Goal: Information Seeking & Learning: Understand process/instructions

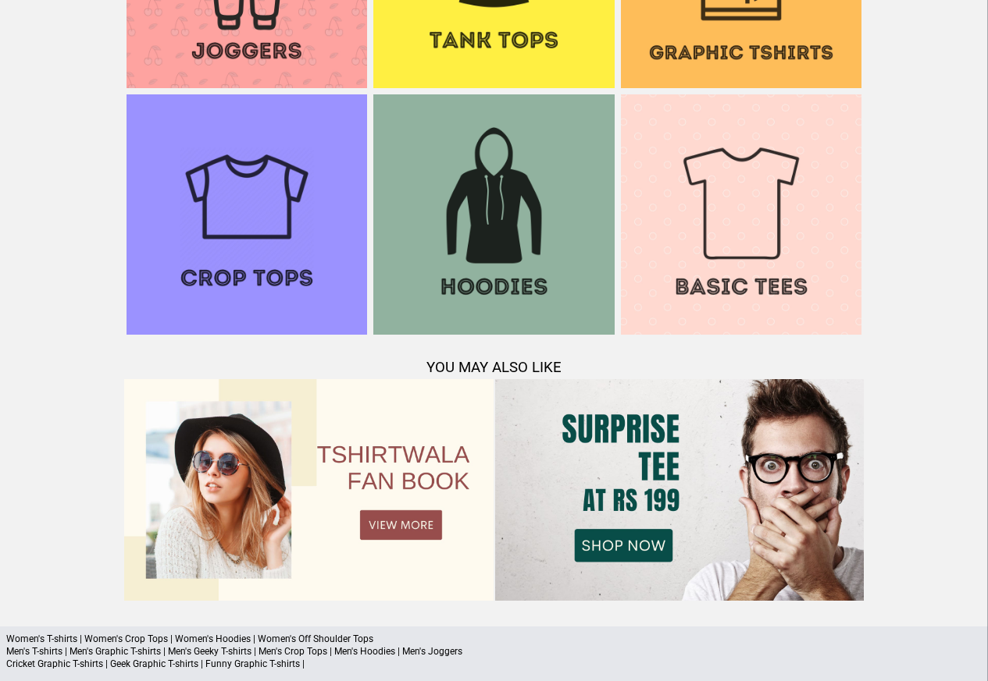
scroll to position [1507, 0]
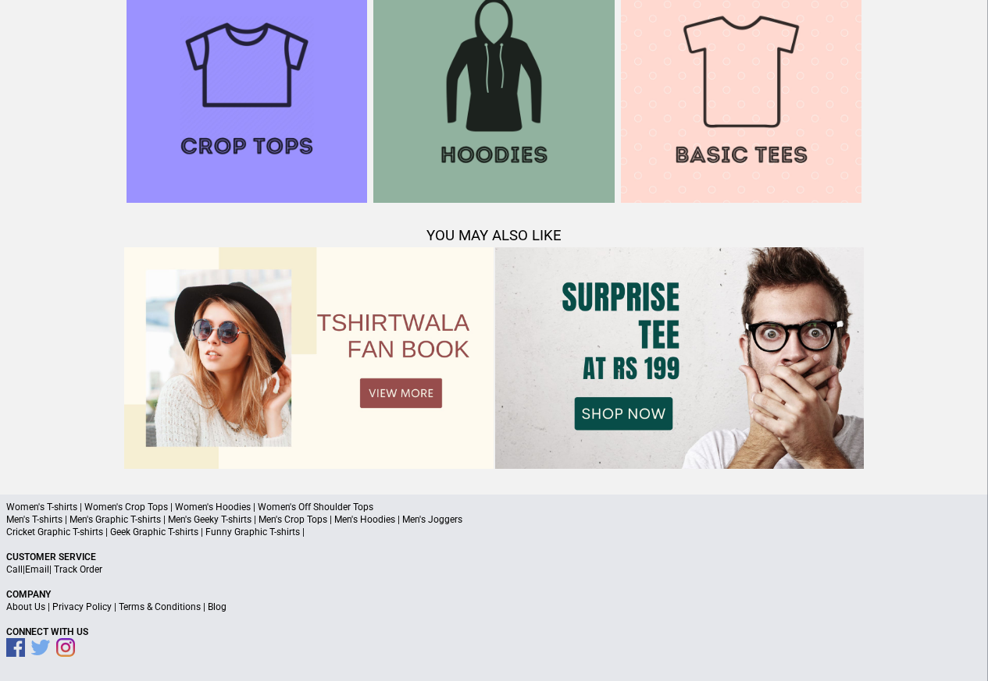
click at [165, 609] on link "Terms & Conditions" at bounding box center [160, 607] width 82 height 11
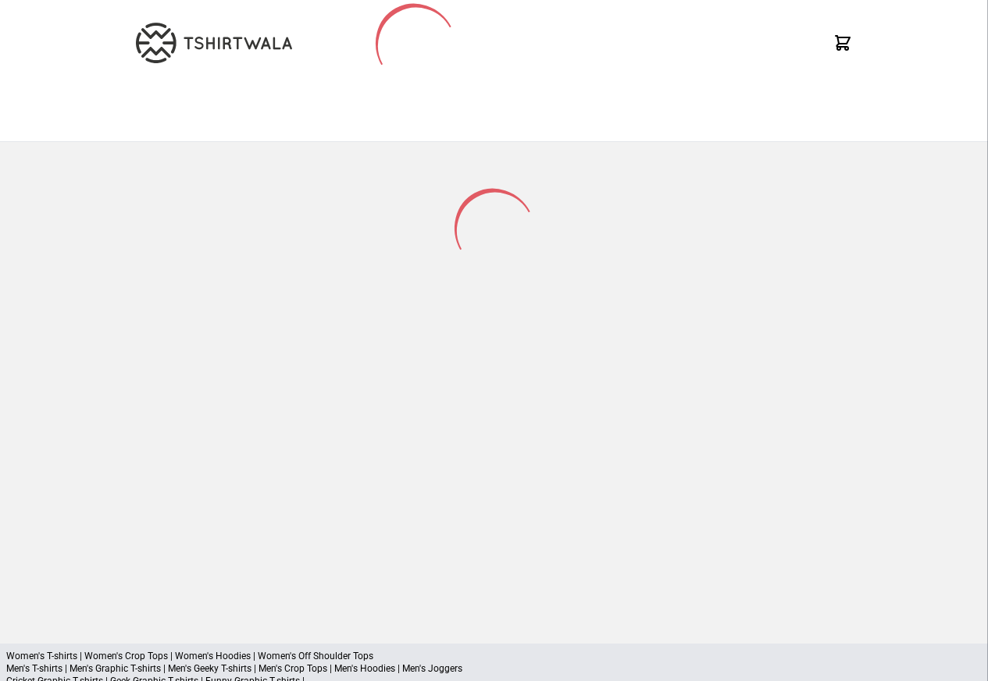
scroll to position [205, 0]
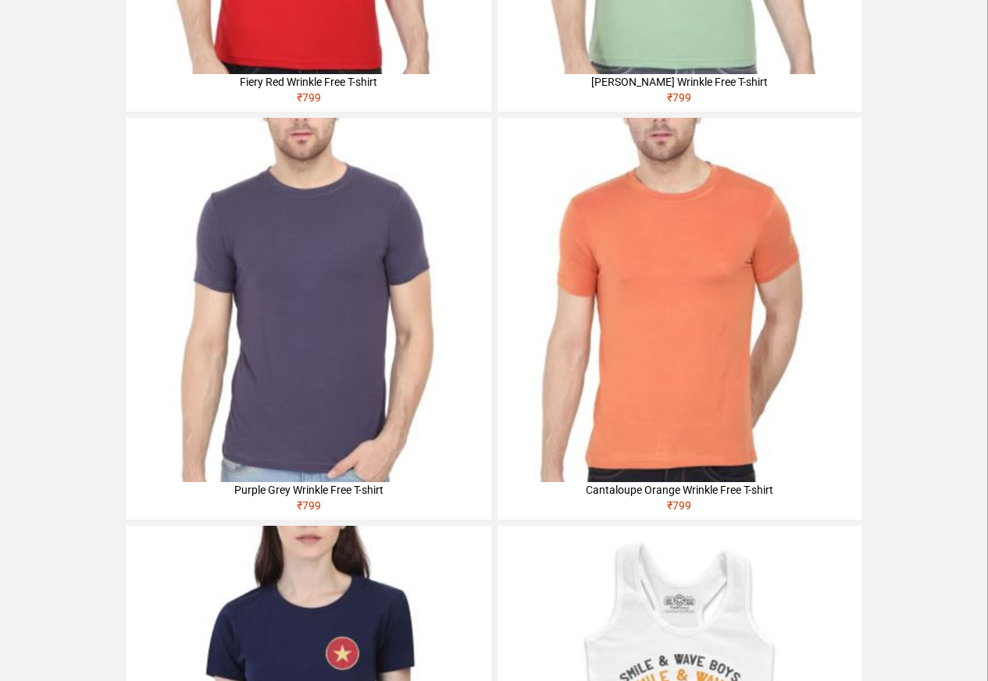
scroll to position [562, 0]
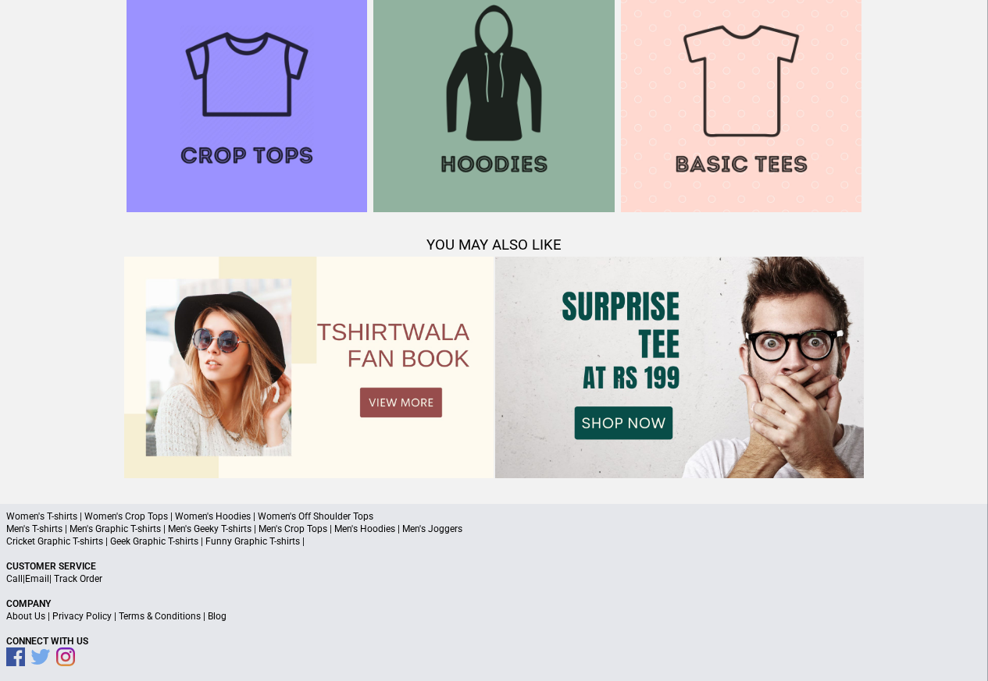
scroll to position [1507, 0]
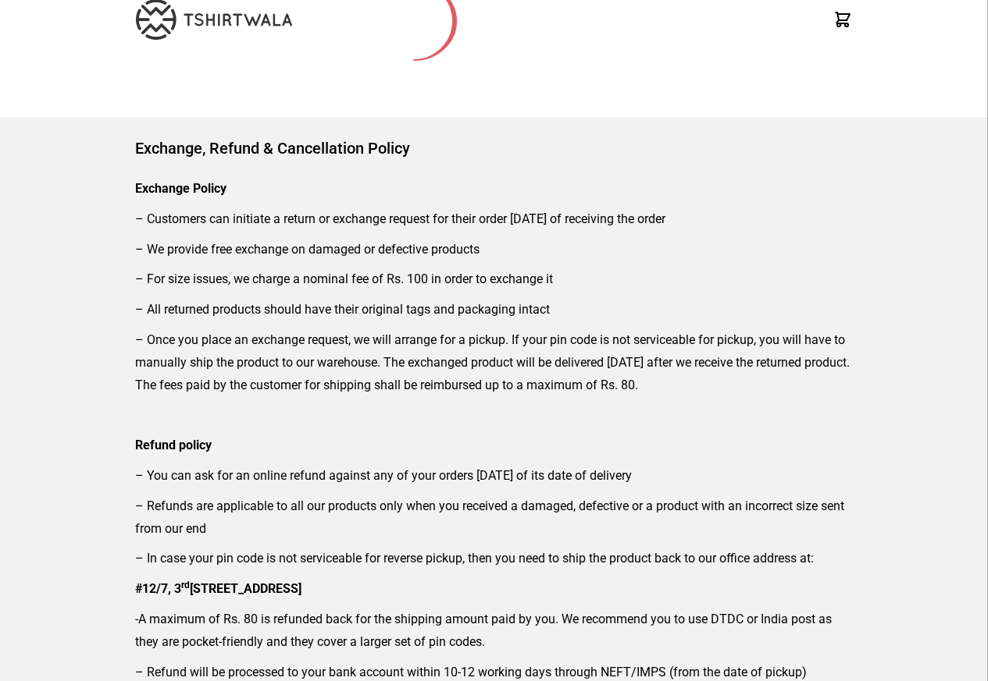
scroll to position [187, 0]
